Goal: Navigation & Orientation: Find specific page/section

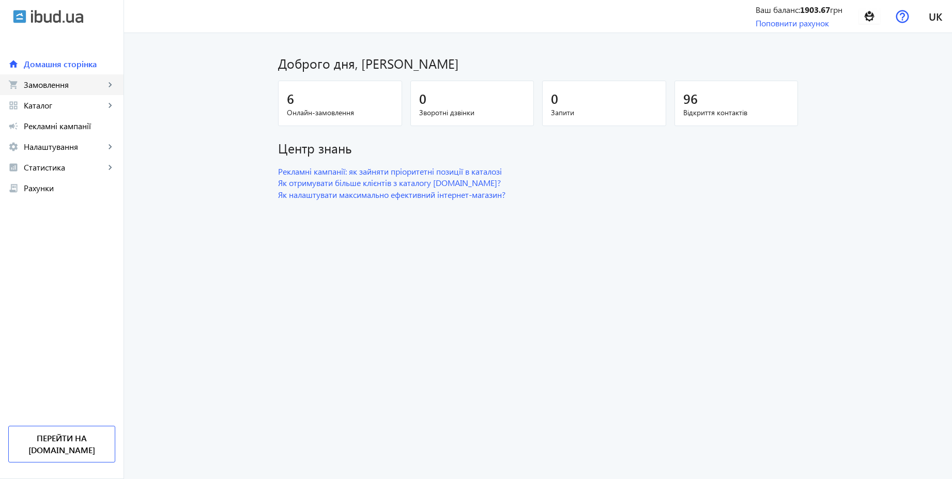
click at [64, 87] on span "Замовлення" at bounding box center [64, 85] width 81 height 10
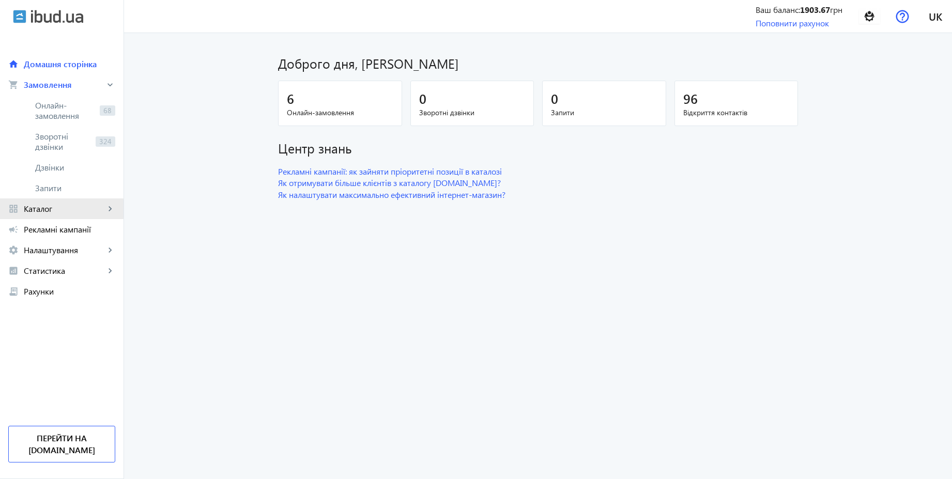
click at [44, 209] on span "Каталог" at bounding box center [64, 209] width 81 height 10
click at [47, 124] on span "Товари" at bounding box center [75, 126] width 80 height 10
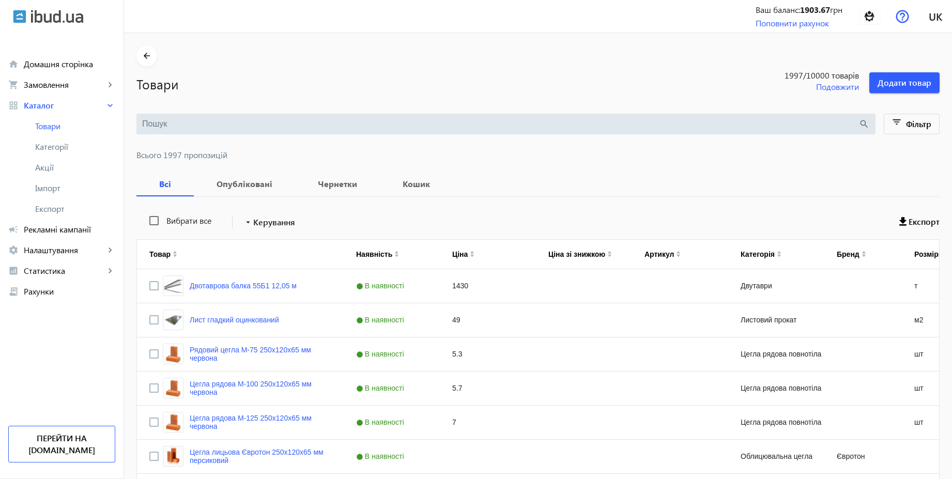
click at [263, 124] on input "search" at bounding box center [500, 123] width 716 height 11
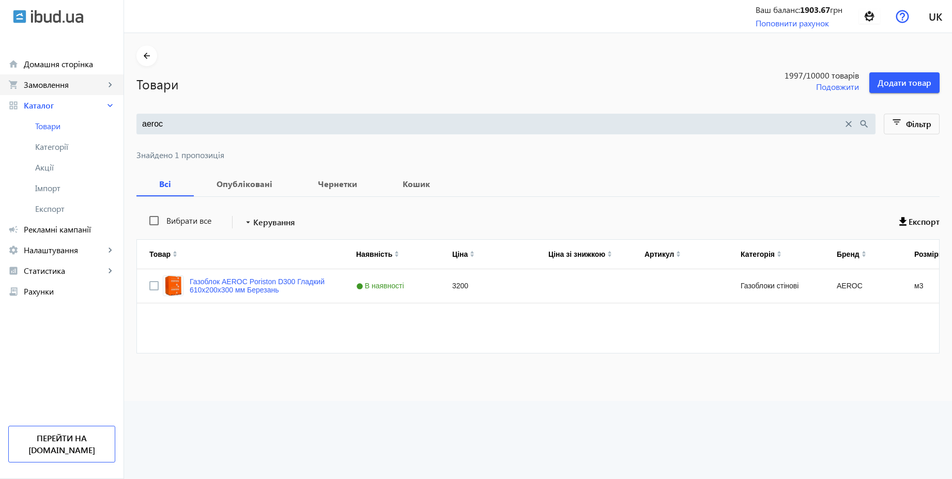
type input "aeroc"
click at [55, 86] on span "Замовлення" at bounding box center [64, 85] width 81 height 10
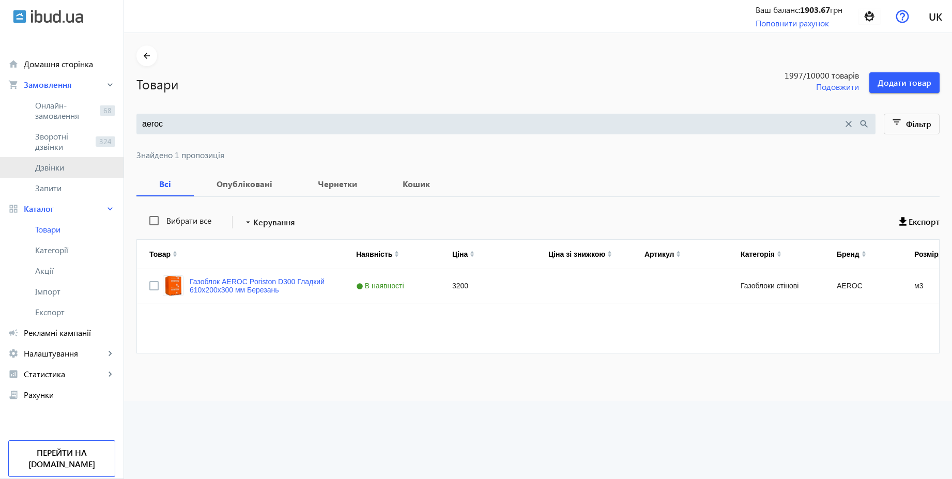
click at [54, 170] on span "Дзвінки" at bounding box center [75, 167] width 80 height 10
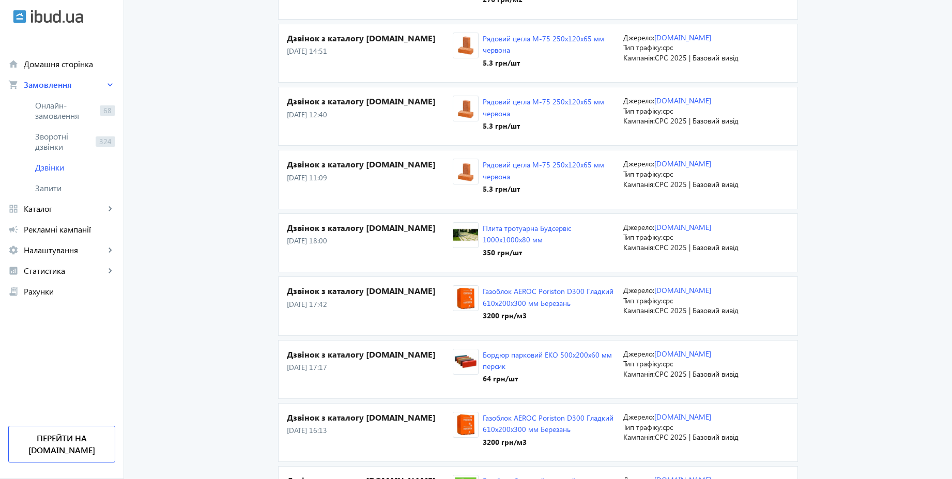
scroll to position [1561, 0]
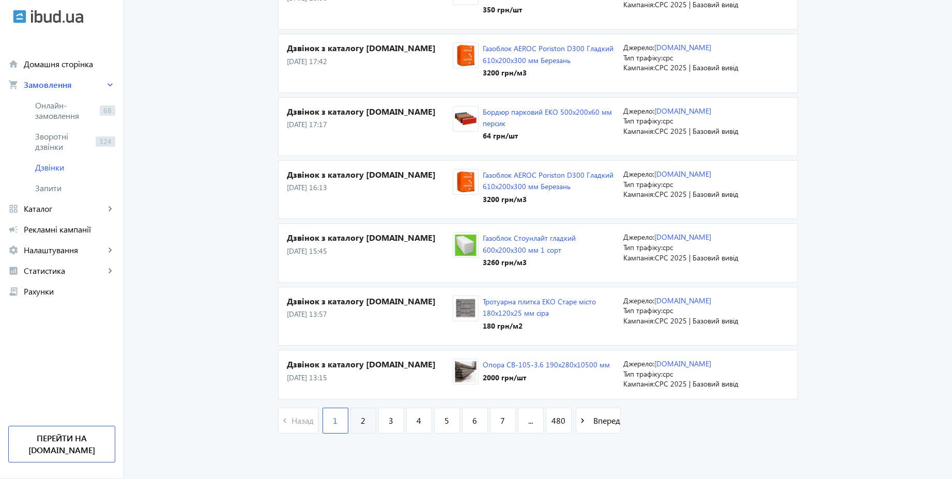
click at [364, 425] on link "2" at bounding box center [363, 421] width 26 height 26
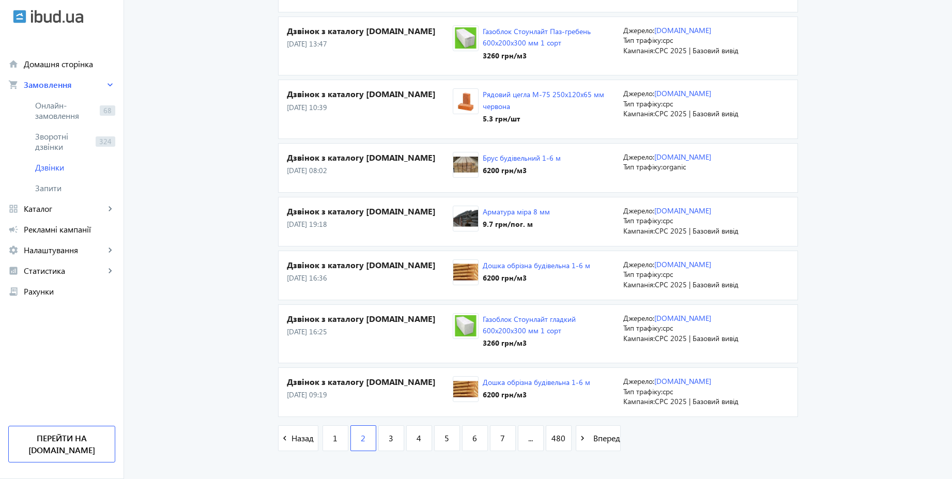
scroll to position [1455, 0]
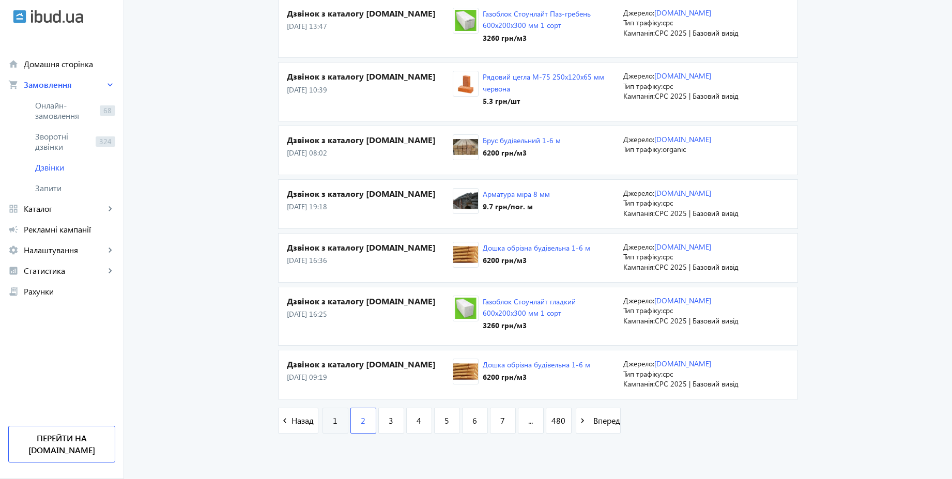
click at [333, 415] on span "1" at bounding box center [335, 420] width 5 height 11
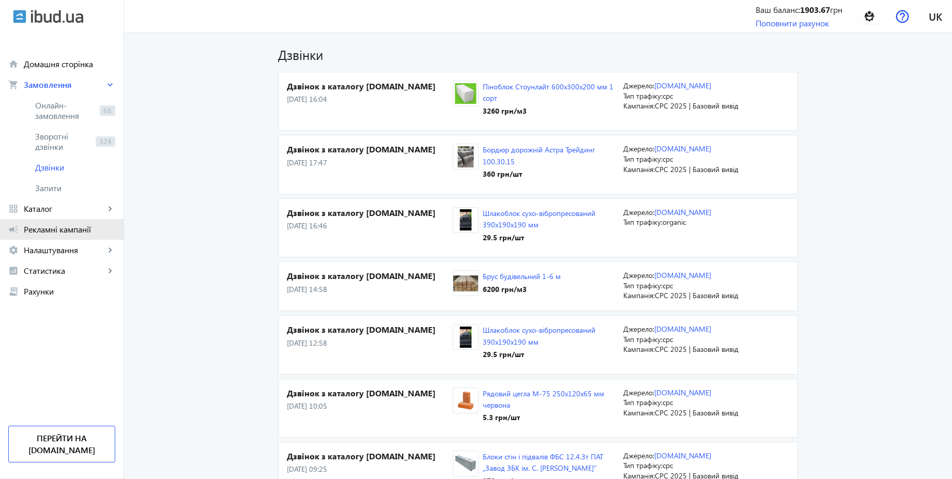
click at [66, 228] on span "Рекламні кампанії" at bounding box center [69, 229] width 91 height 10
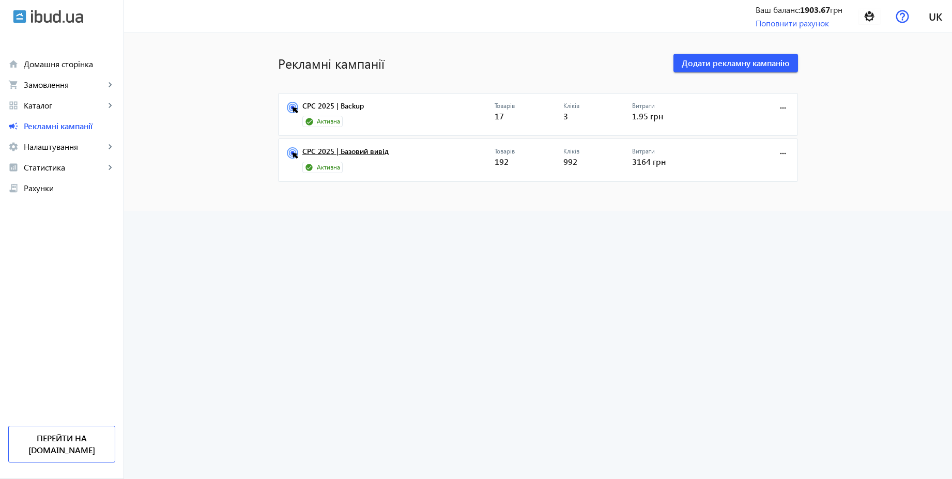
click at [356, 153] on link "CPC 2025 | Базовий вивід" at bounding box center [398, 154] width 192 height 14
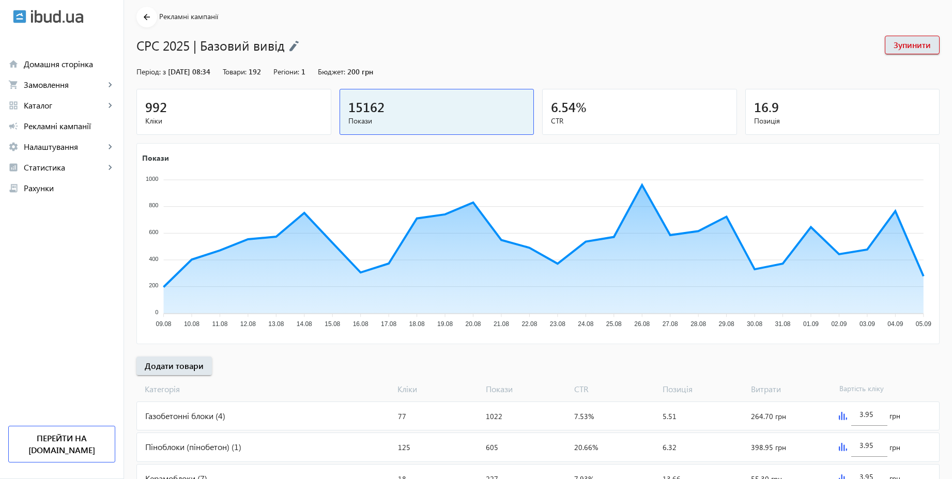
scroll to position [37, 0]
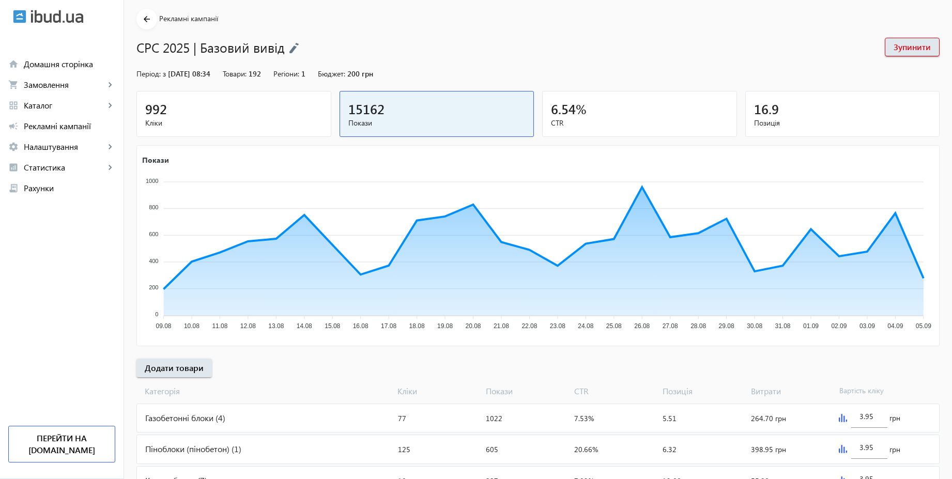
click at [216, 116] on div "992" at bounding box center [233, 109] width 177 height 18
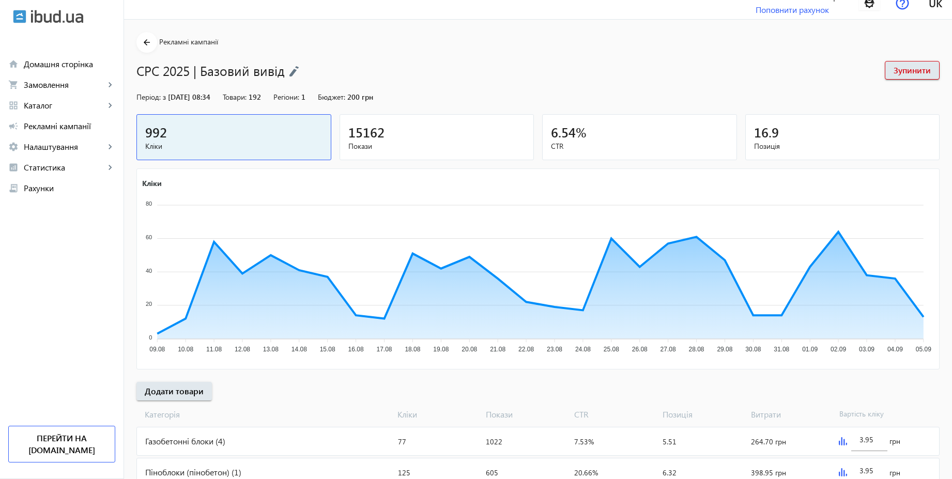
scroll to position [0, 0]
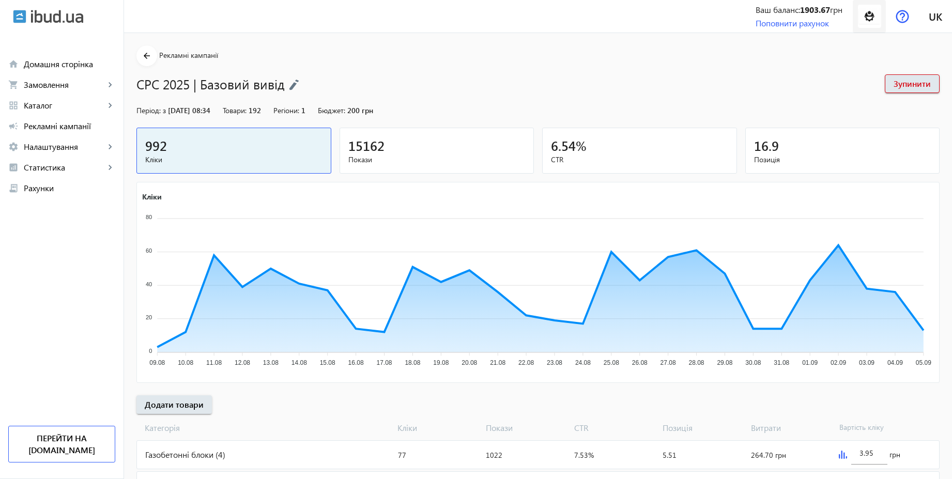
click at [868, 22] on img at bounding box center [869, 16] width 23 height 23
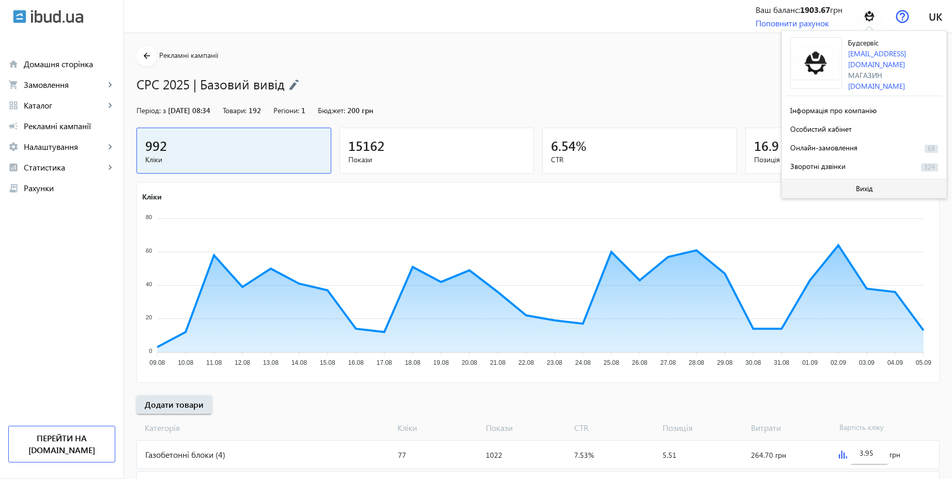
click at [853, 186] on span at bounding box center [864, 188] width 164 height 25
